Goal: Information Seeking & Learning: Find specific fact

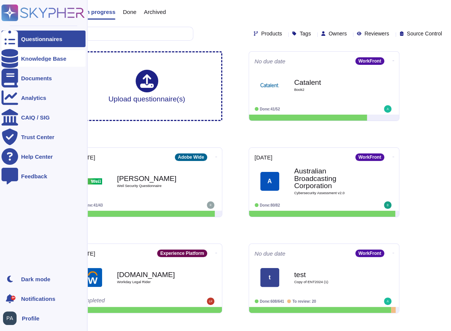
click at [31, 59] on div "Knowledge Base" at bounding box center [43, 59] width 45 height 6
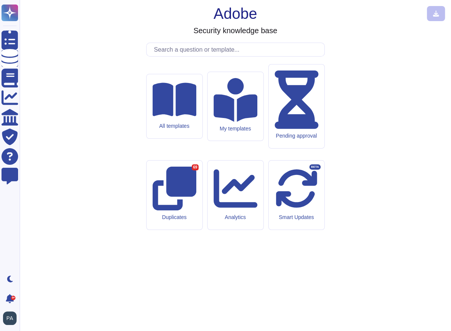
click at [179, 56] on input "text" at bounding box center [237, 49] width 174 height 13
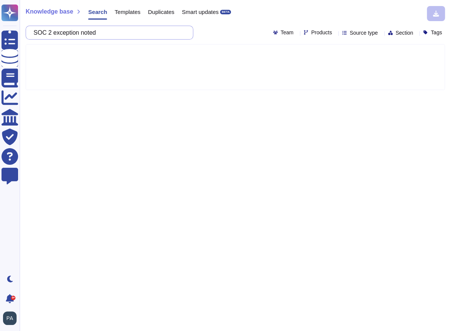
type input "SOC 2 exception noted"
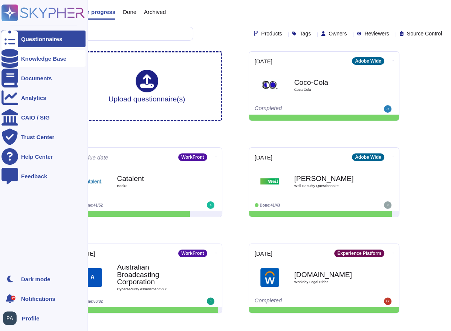
click at [25, 57] on div "Knowledge Base" at bounding box center [43, 59] width 45 height 6
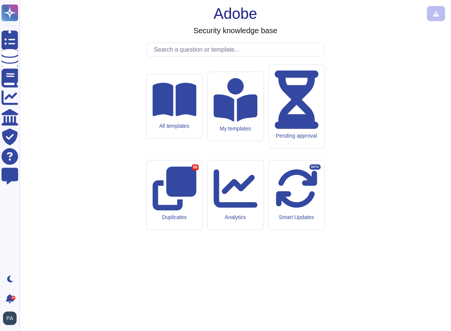
click at [167, 56] on input "text" at bounding box center [237, 49] width 174 height 13
